Goal: Transaction & Acquisition: Purchase product/service

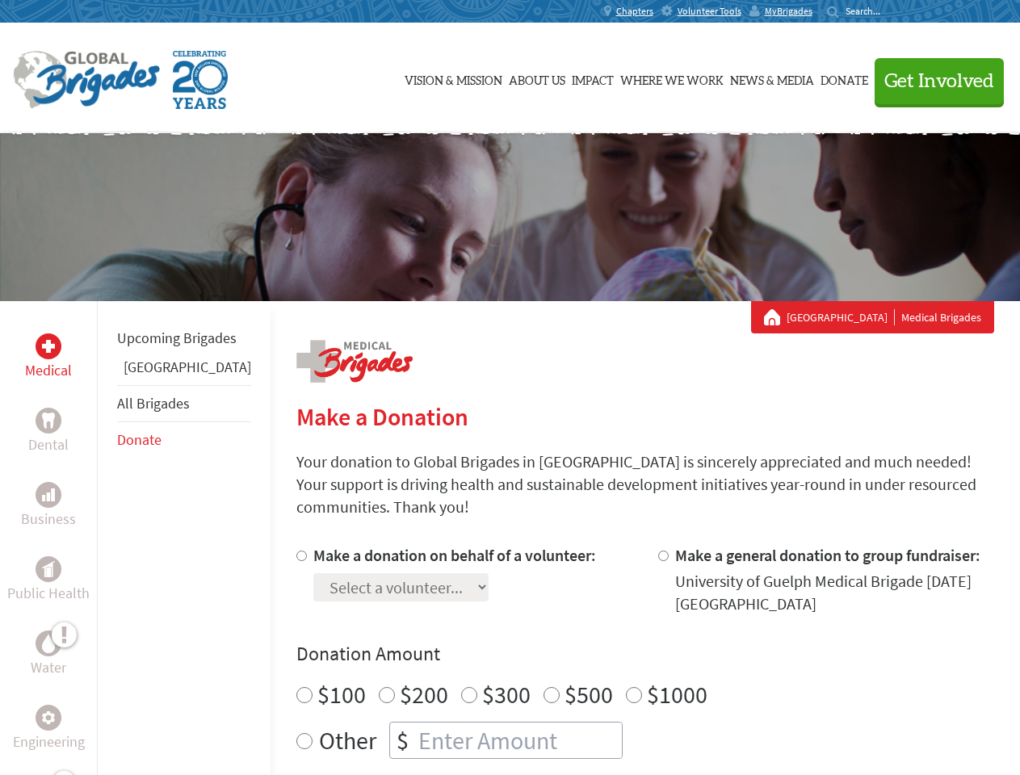
click at [891, 11] on div "Search for:" at bounding box center [859, 11] width 65 height 13
click at [932, 81] on span "Get Involved" at bounding box center [939, 81] width 110 height 19
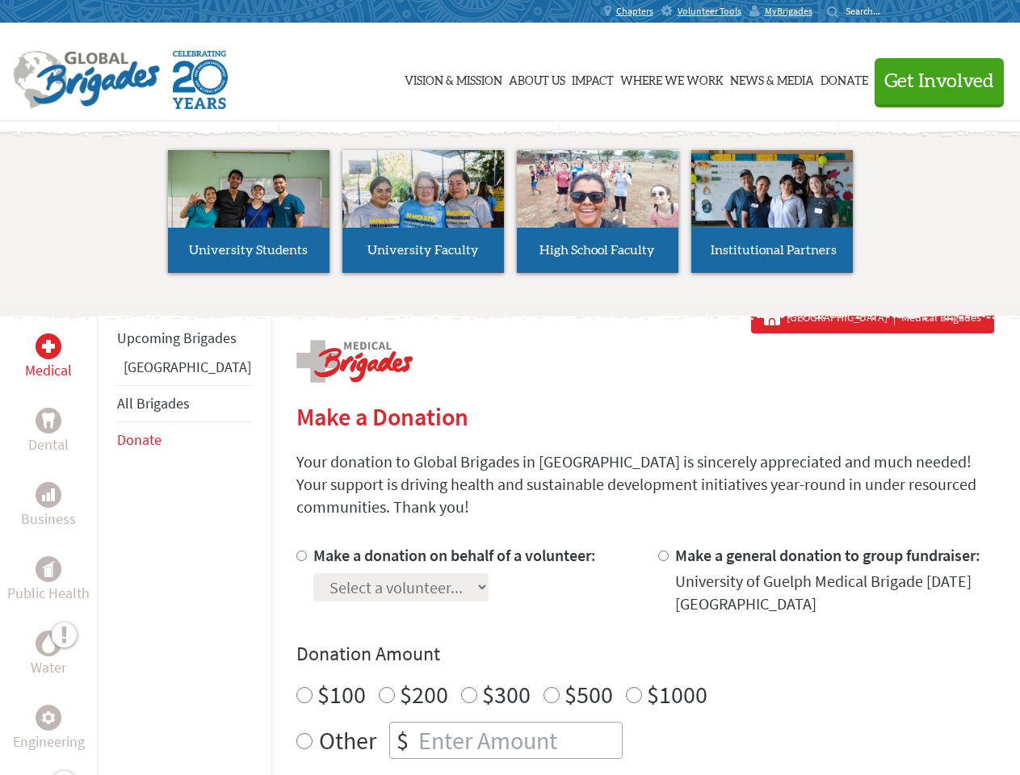
click at [510, 217] on li "High School Faculty" at bounding box center [597, 211] width 174 height 149
click at [107, 538] on div "Upcoming Brigades Panama All Brigades Donate" at bounding box center [184, 688] width 174 height 775
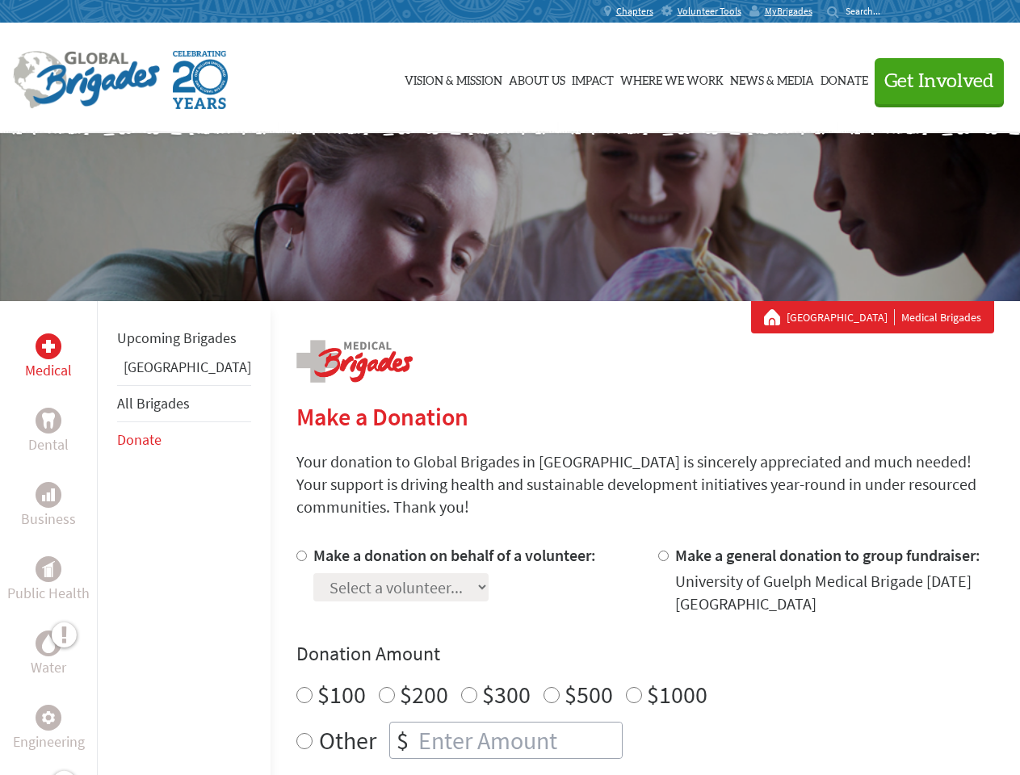
click at [617, 648] on div "Donation Amount $100 $200 $300 $500 $1000 Other $" at bounding box center [645, 700] width 698 height 118
click at [296, 551] on input "Make a donation on behalf of a volunteer:" at bounding box center [301, 556] width 10 height 10
radio input "true"
click at [658, 551] on input "Make a general donation to group fundraiser:" at bounding box center [663, 556] width 10 height 10
radio input "true"
